Goal: Information Seeking & Learning: Find specific fact

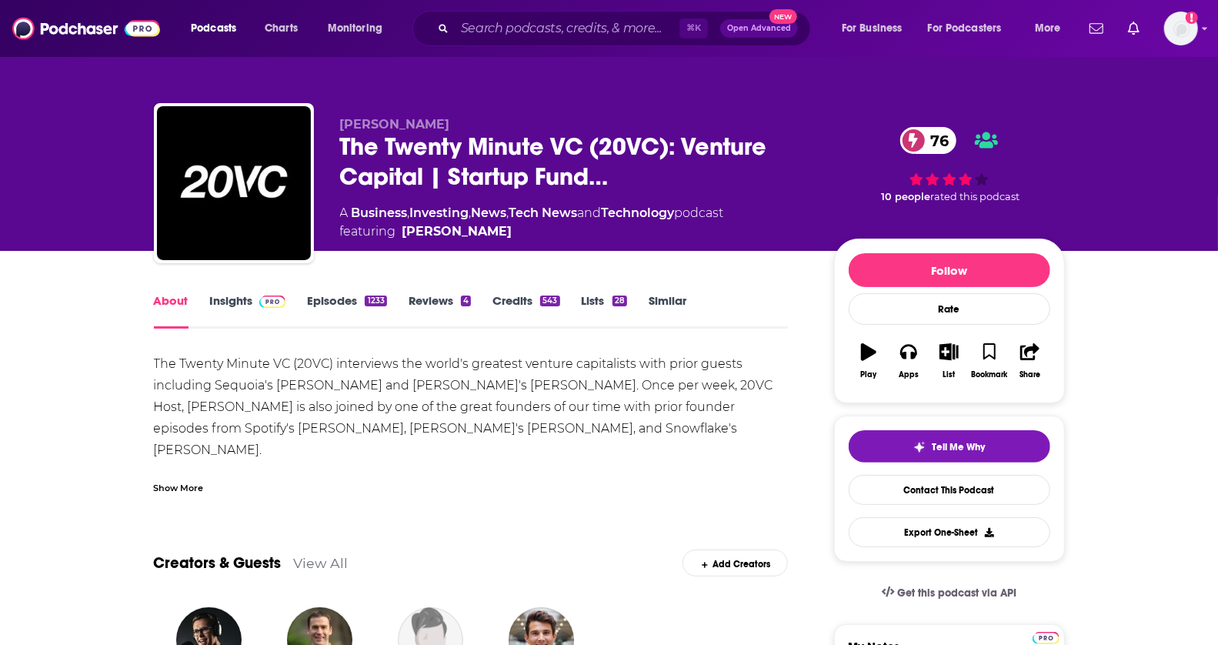
click at [246, 299] on link "Insights" at bounding box center [248, 310] width 76 height 35
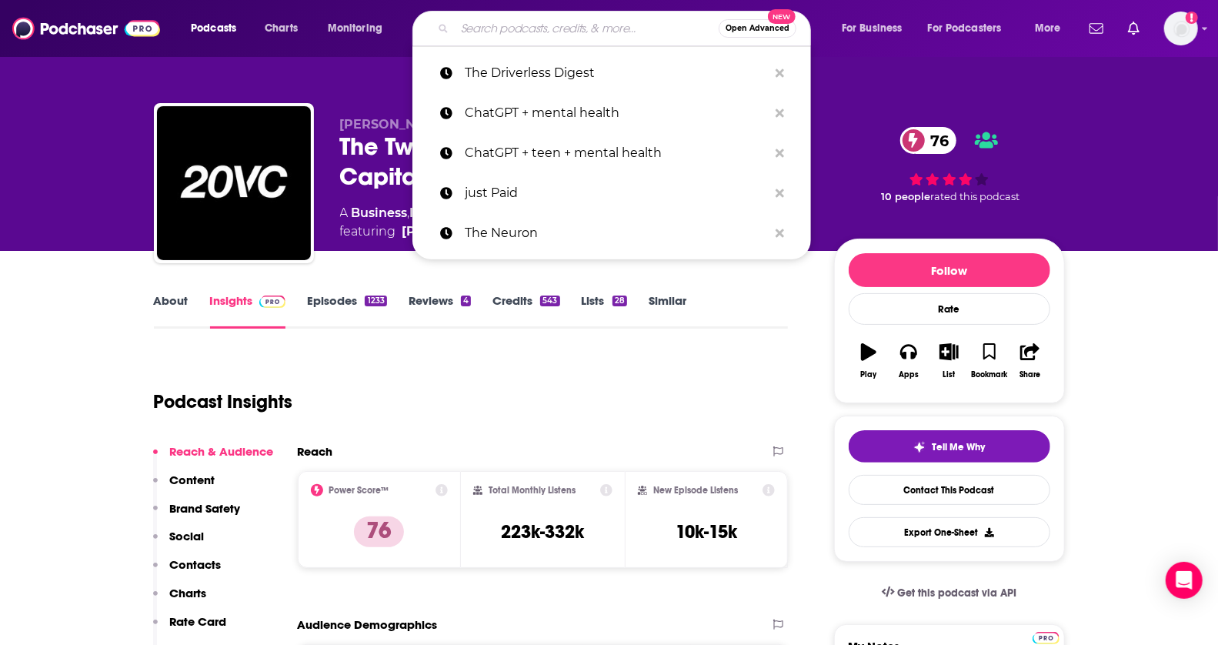
click at [617, 26] on input "Search podcasts, credits, & more..." at bounding box center [587, 28] width 264 height 25
paste input "YC Startup Podcast"
type input "YC Startup Podcast"
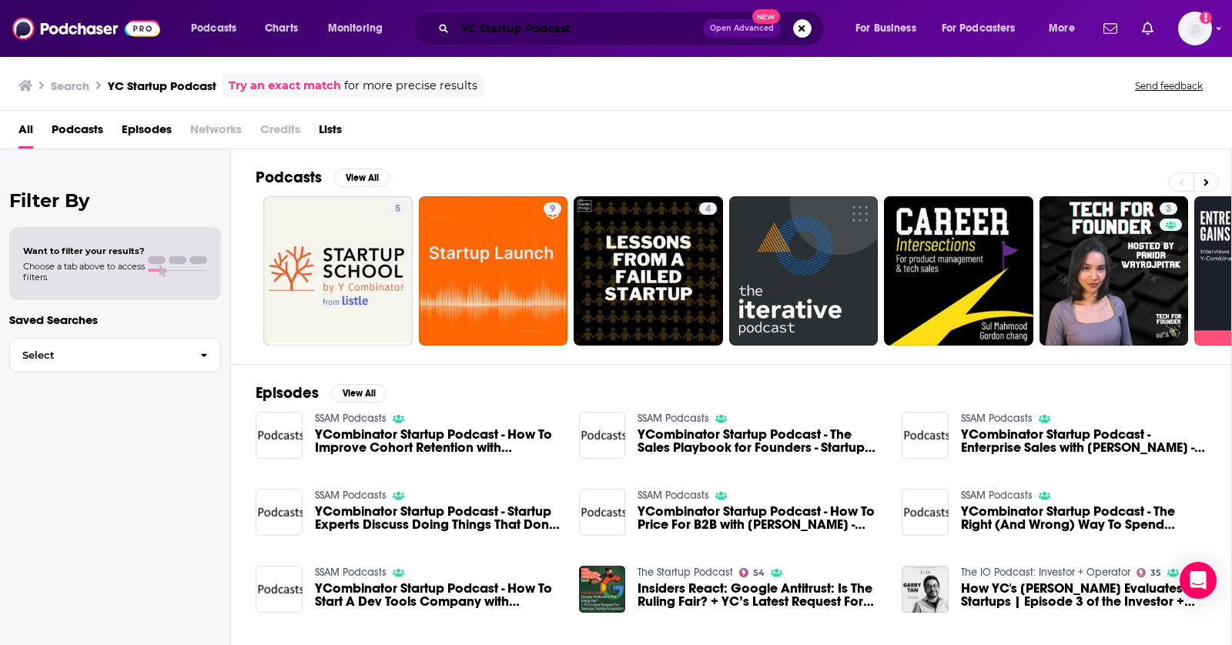
click at [548, 32] on input "YC Startup Podcast" at bounding box center [579, 28] width 248 height 25
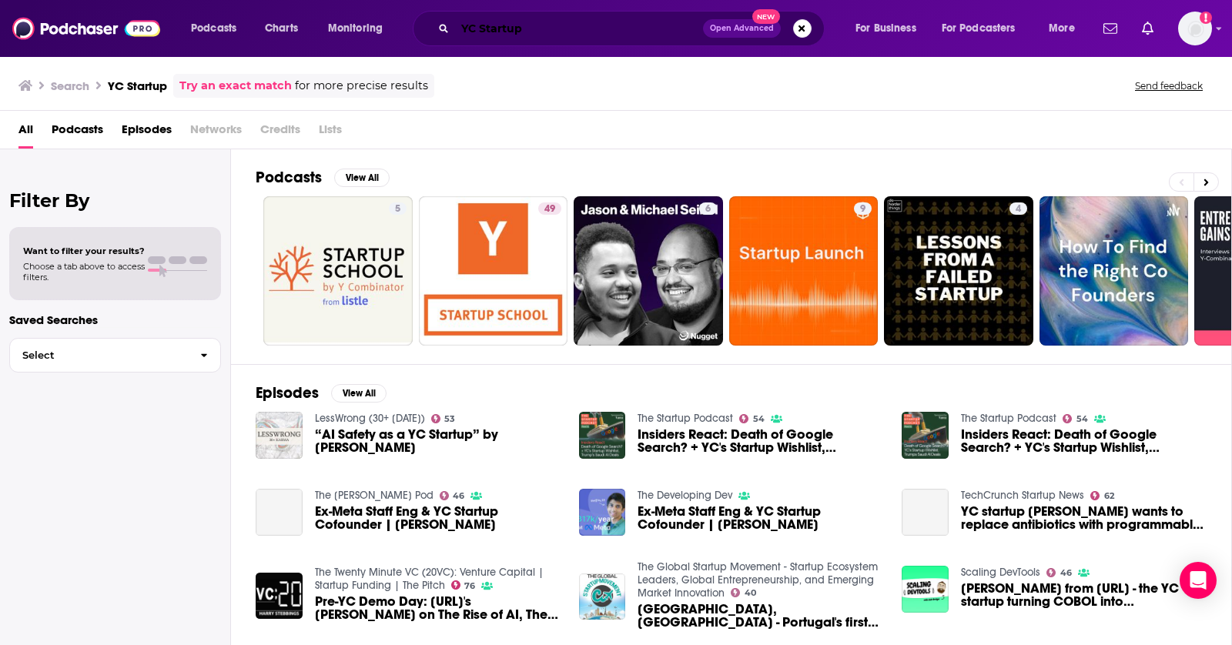
click at [501, 32] on input "YC Startup" at bounding box center [579, 28] width 248 height 25
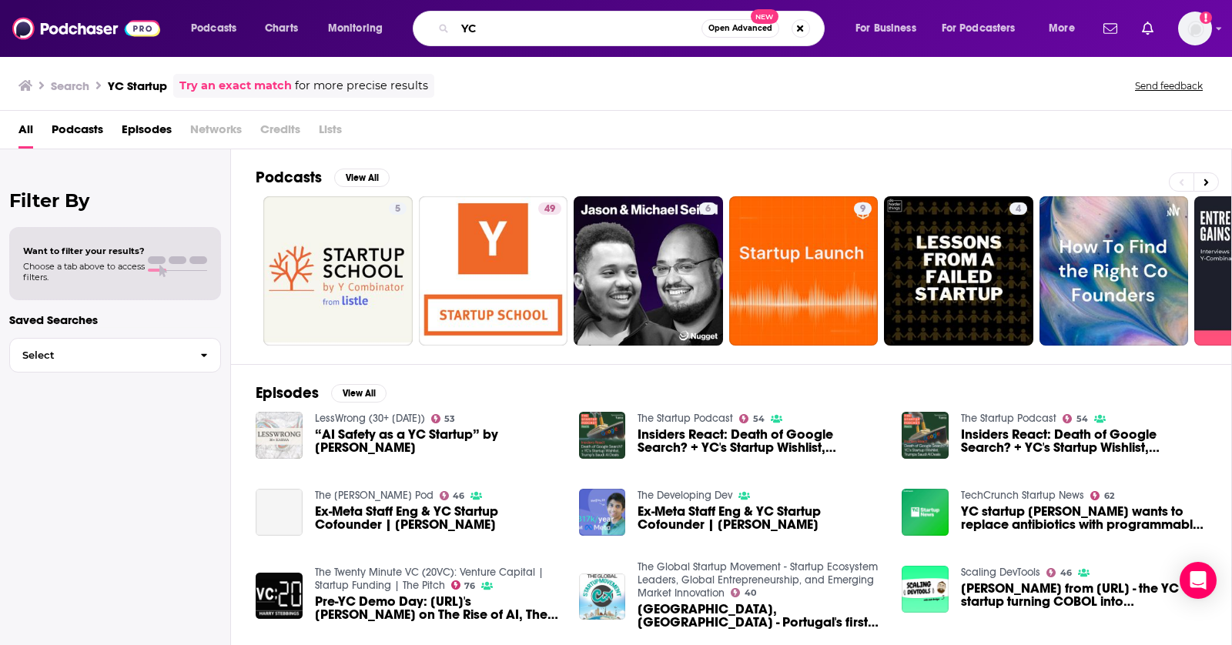
type input "YC"
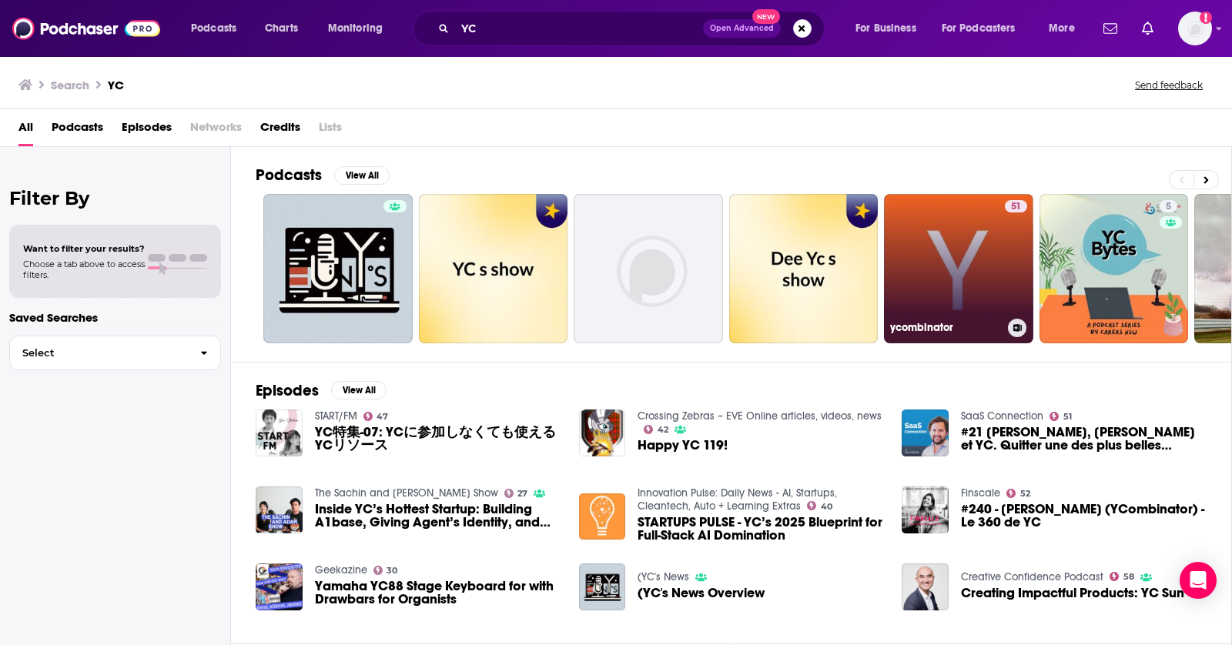
click at [979, 222] on link "51 ycombinator" at bounding box center [958, 268] width 149 height 149
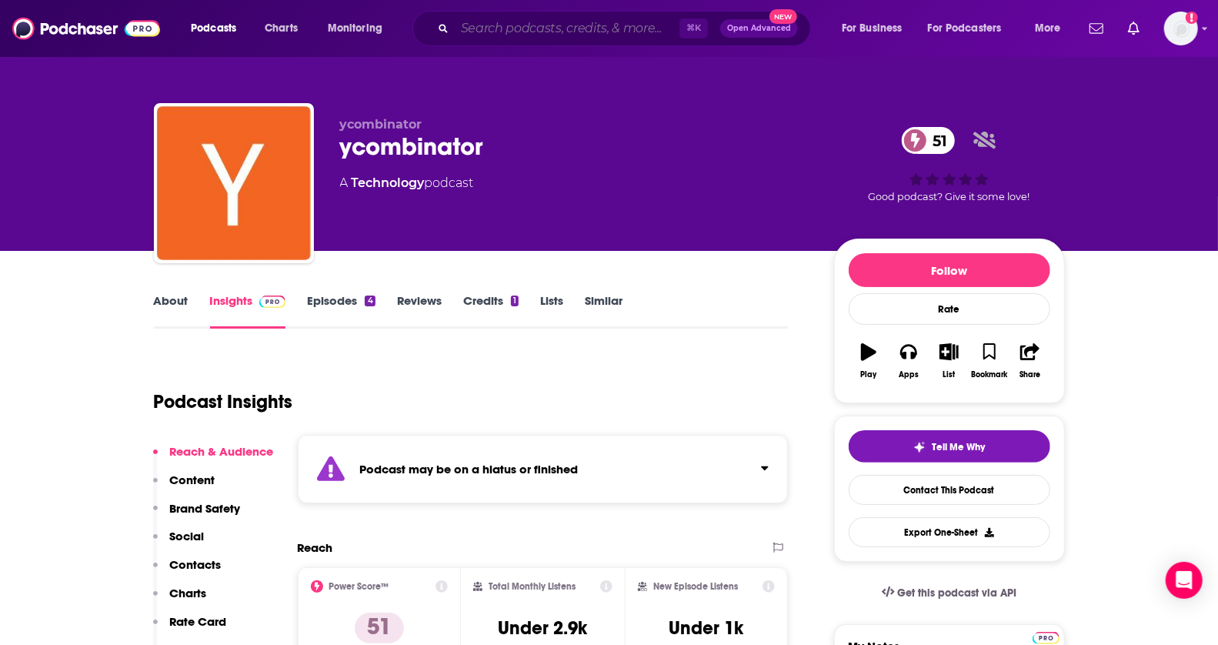
click at [539, 28] on input "Search podcasts, credits, & more..." at bounding box center [567, 28] width 225 height 25
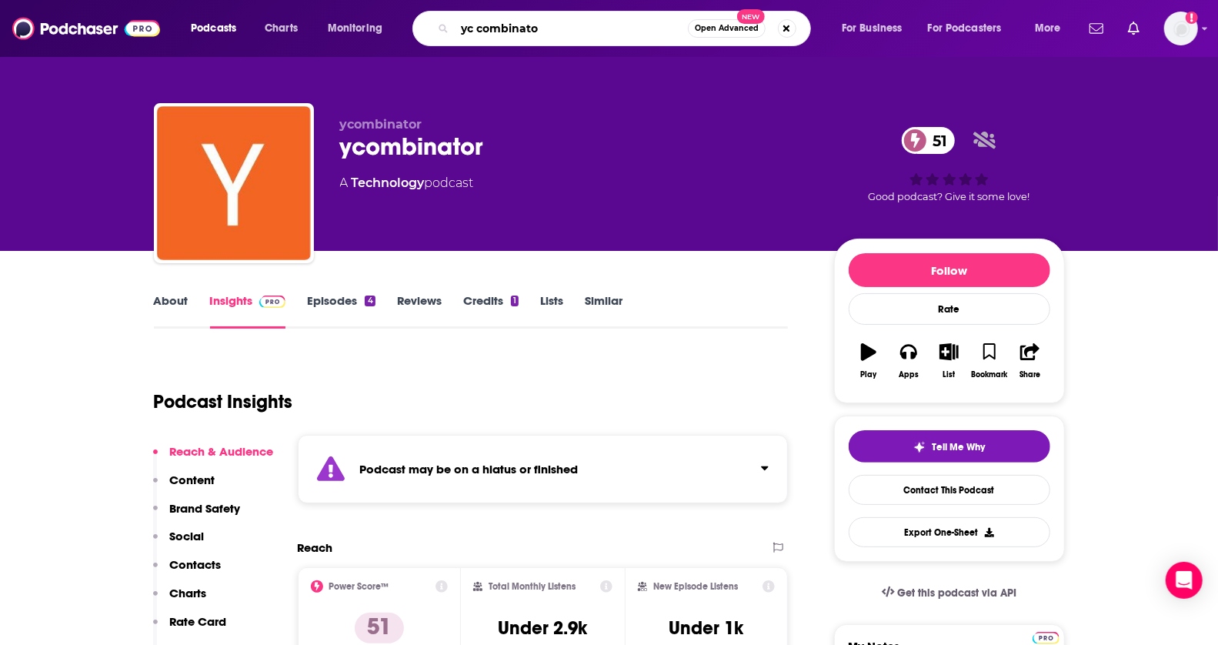
type input "yc combinator"
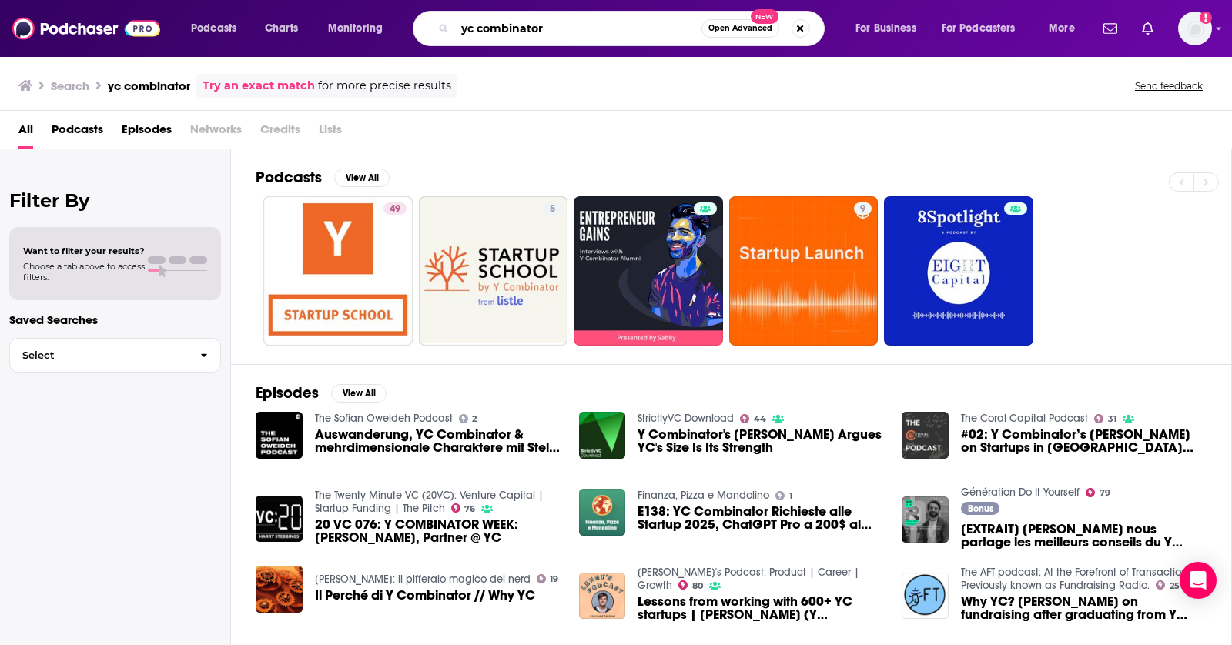
click at [478, 32] on input "yc combinator" at bounding box center [578, 28] width 246 height 25
type input "y combinator"
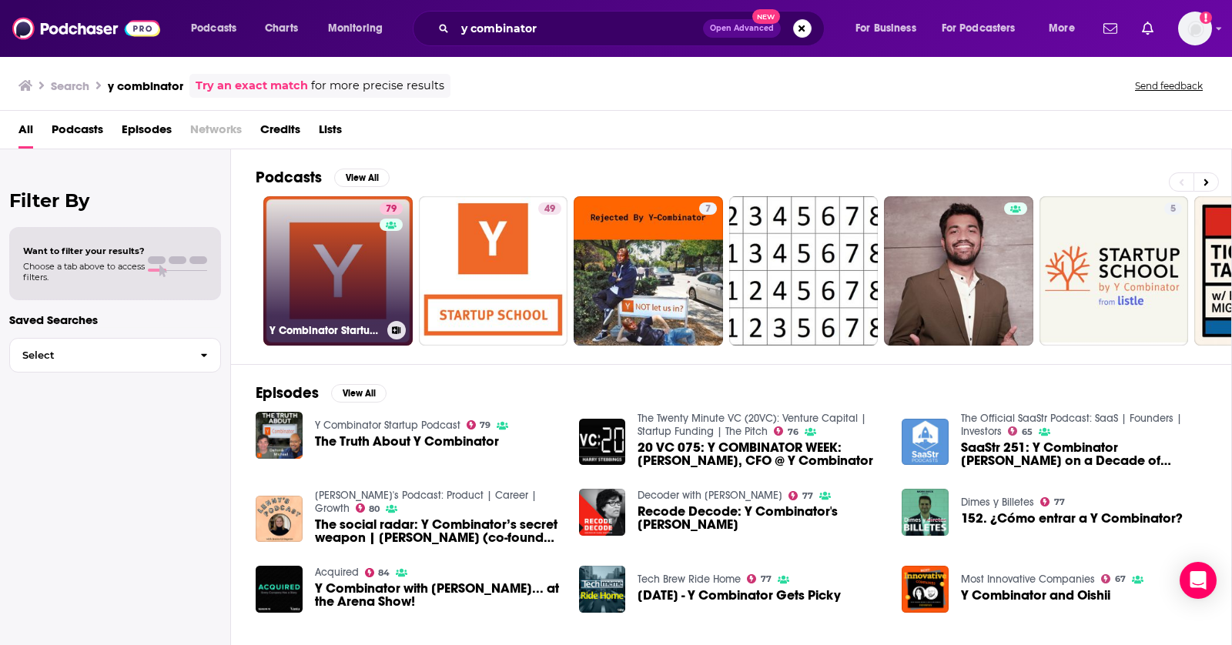
click at [331, 252] on link "79 Y Combinator Startup Podcast" at bounding box center [337, 270] width 149 height 149
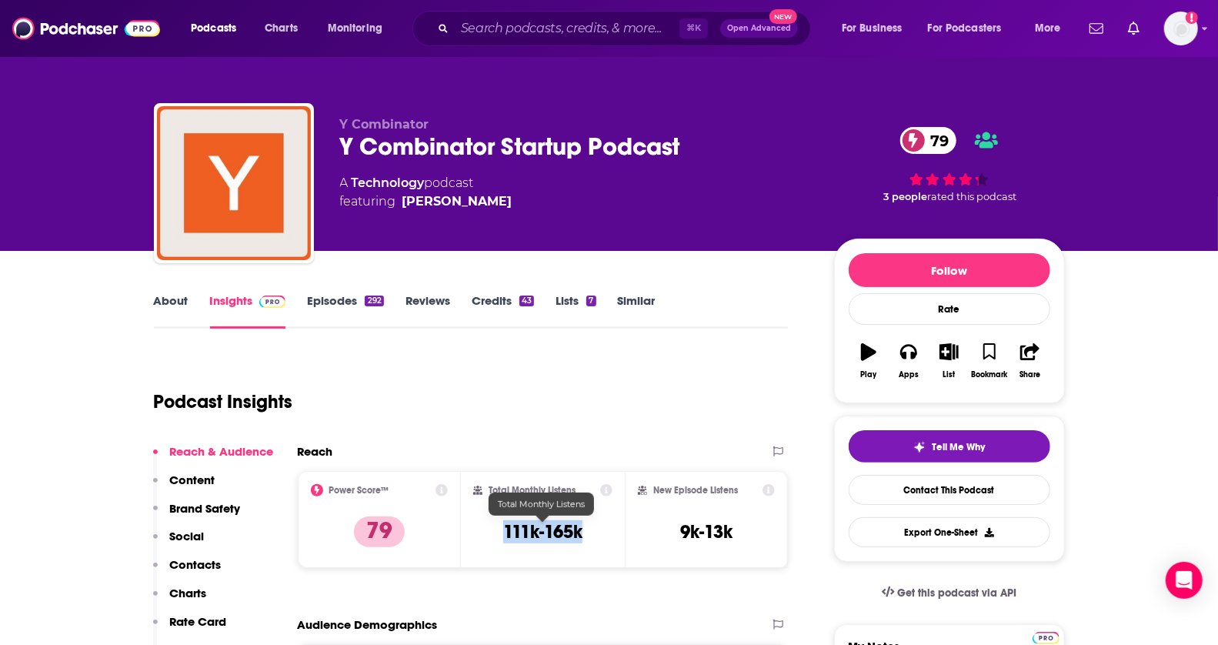
drag, startPoint x: 587, startPoint y: 535, endPoint x: 479, endPoint y: 535, distance: 108.5
click at [479, 535] on div "Total Monthly Listens 111k-165k" at bounding box center [542, 519] width 139 height 71
copy h3 "111k-165k"
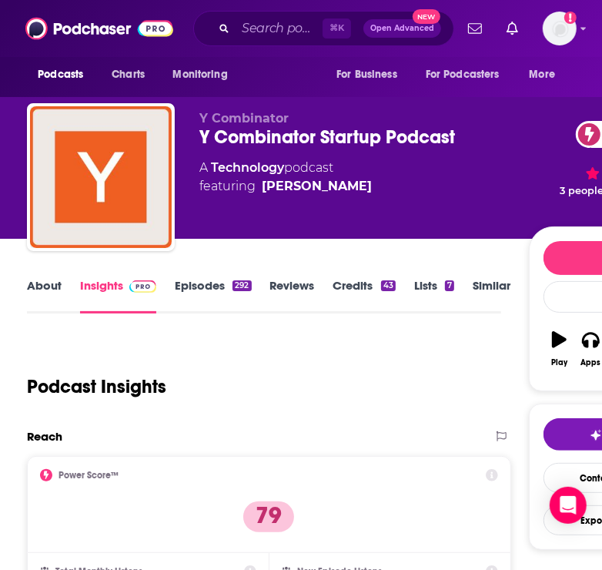
scroll to position [209, 0]
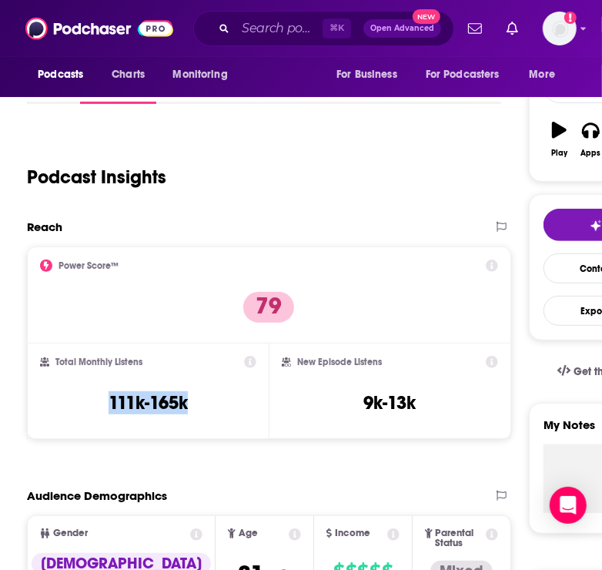
click at [221, 409] on div "Total Monthly Listens 111k-165k" at bounding box center [148, 391] width 216 height 71
drag, startPoint x: 211, startPoint y: 409, endPoint x: 108, endPoint y: 409, distance: 103.1
click at [108, 409] on div "Total Monthly Listens 111k-165k" at bounding box center [148, 391] width 216 height 71
